Goal: Information Seeking & Learning: Learn about a topic

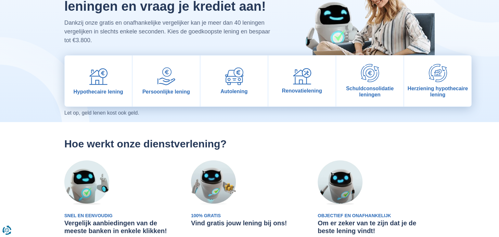
scroll to position [61, 0]
click at [129, 53] on div at bounding box center [249, 40] width 380 height 164
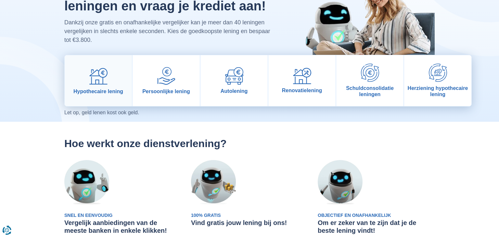
click at [99, 71] on img at bounding box center [98, 76] width 18 height 18
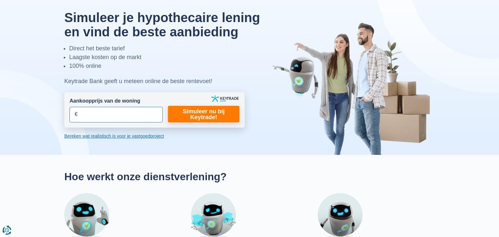
click at [90, 115] on input "Aankoopprijs van de woning" at bounding box center [116, 115] width 93 height 16
type input "200.000"
click at [6, 41] on div at bounding box center [249, 75] width 509 height 160
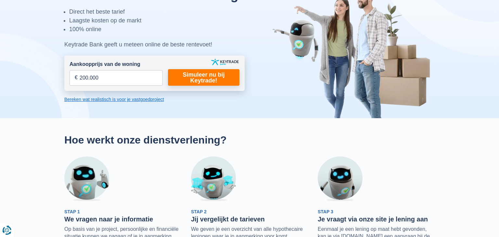
scroll to position [78, 0]
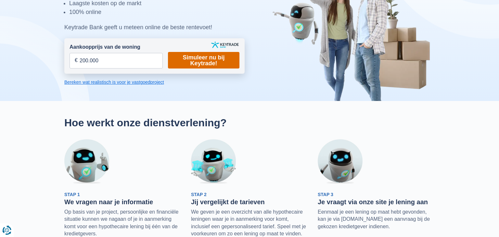
click at [219, 66] on link "Simuleer nu bij Keytrade!" at bounding box center [204, 60] width 72 height 17
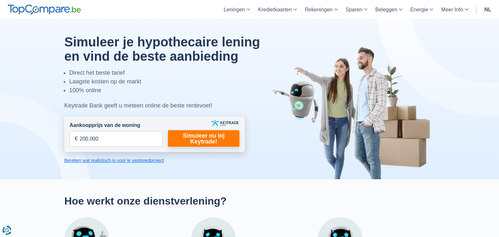
click at [37, 105] on div at bounding box center [249, 99] width 509 height 160
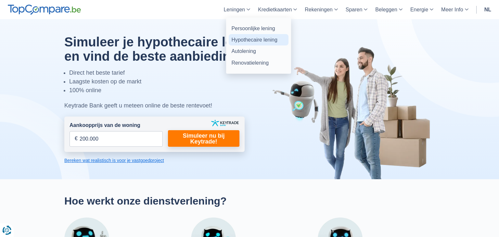
click at [240, 44] on link "Hypothecaire lening" at bounding box center [259, 39] width 60 height 11
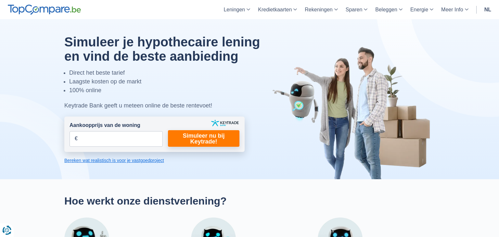
click at [15, 115] on div at bounding box center [249, 99] width 509 height 160
